Goal: Task Accomplishment & Management: Manage account settings

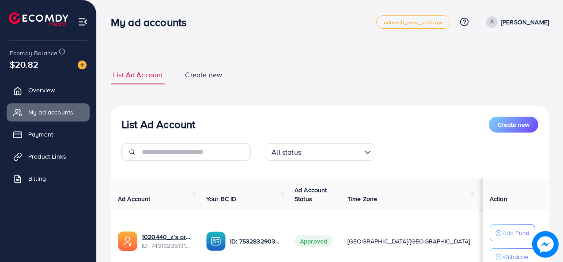
scroll to position [73, 0]
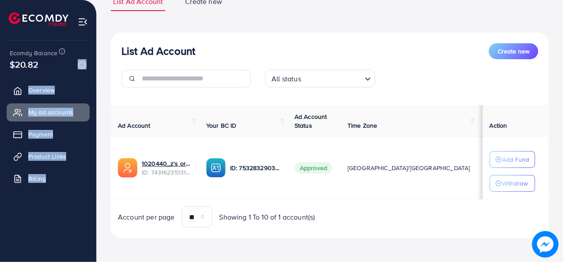
drag, startPoint x: 0, startPoint y: 0, endPoint x: 41, endPoint y: -7, distance: 41.3
click at [41, 0] on html "My ad accounts adreach_new_package Help Center Contact Support Plans and Pricin…" at bounding box center [281, 58] width 563 height 262
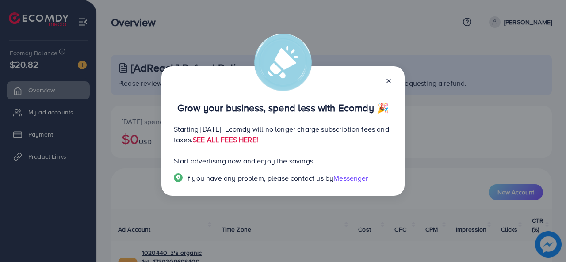
click at [389, 82] on icon at bounding box center [388, 80] width 7 height 7
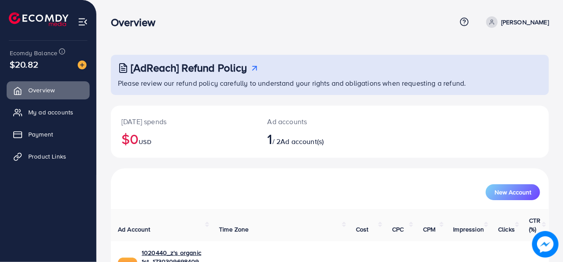
click at [376, 110] on div "[DATE] spends $0 USD Ad accounts 1 / 2 Ad account(s)" at bounding box center [330, 132] width 438 height 52
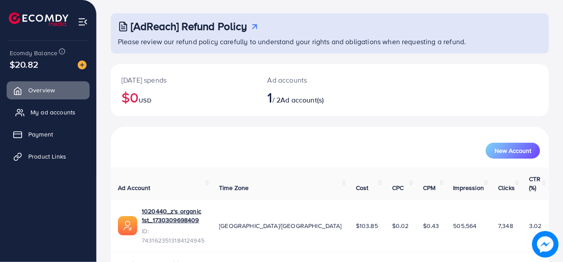
click at [68, 112] on span "My ad accounts" at bounding box center [52, 112] width 45 height 9
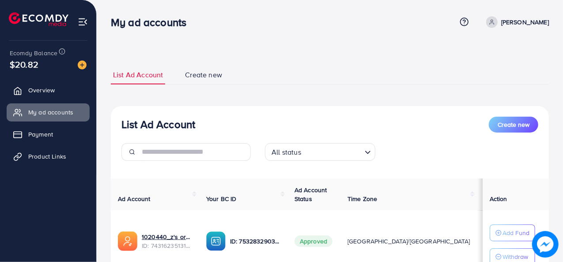
scroll to position [73, 0]
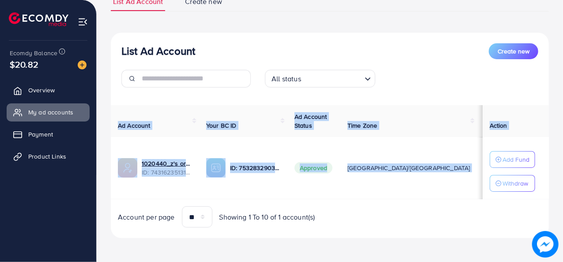
drag, startPoint x: 445, startPoint y: 171, endPoint x: 467, endPoint y: 92, distance: 81.7
click at [467, 92] on div "List Ad Account Create new All status Loading... Ad Account Your BC ID Ad Accou…" at bounding box center [330, 136] width 438 height 206
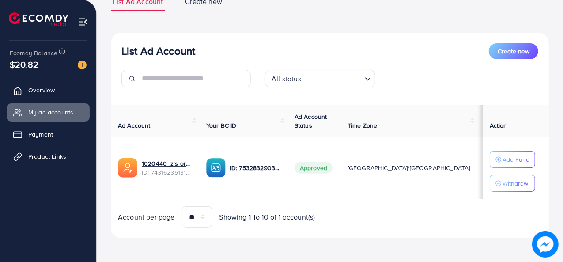
click at [437, 46] on div "List Ad Account Create new" at bounding box center [330, 51] width 417 height 16
